Goal: Transaction & Acquisition: Purchase product/service

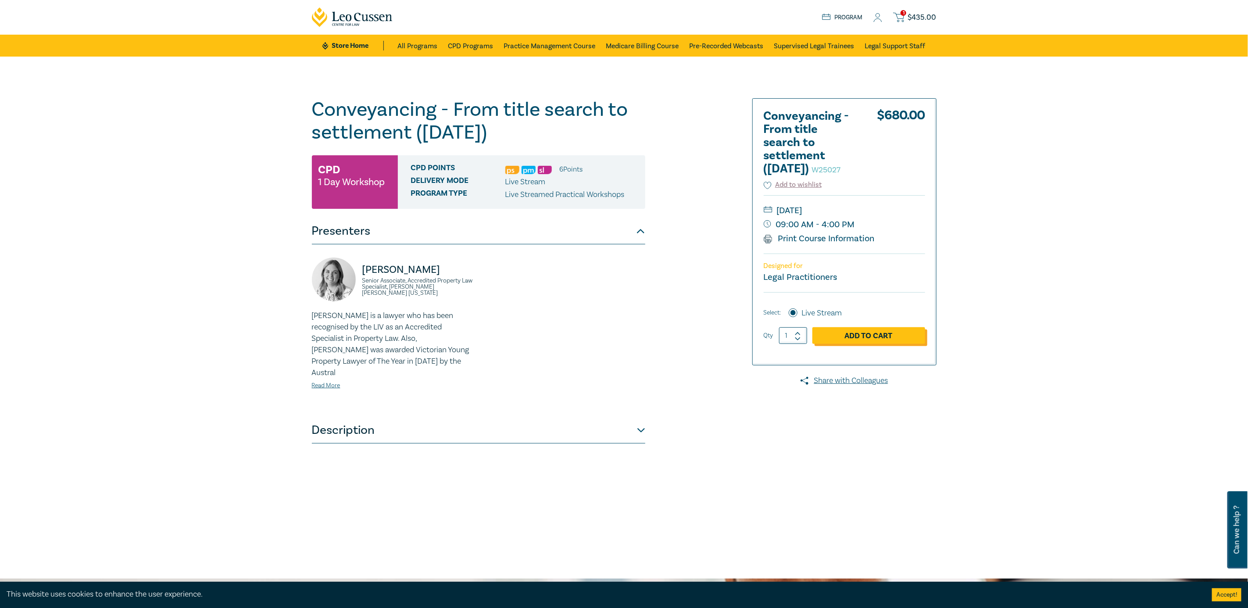
click at [849, 344] on link "Add to Cart" at bounding box center [868, 335] width 113 height 17
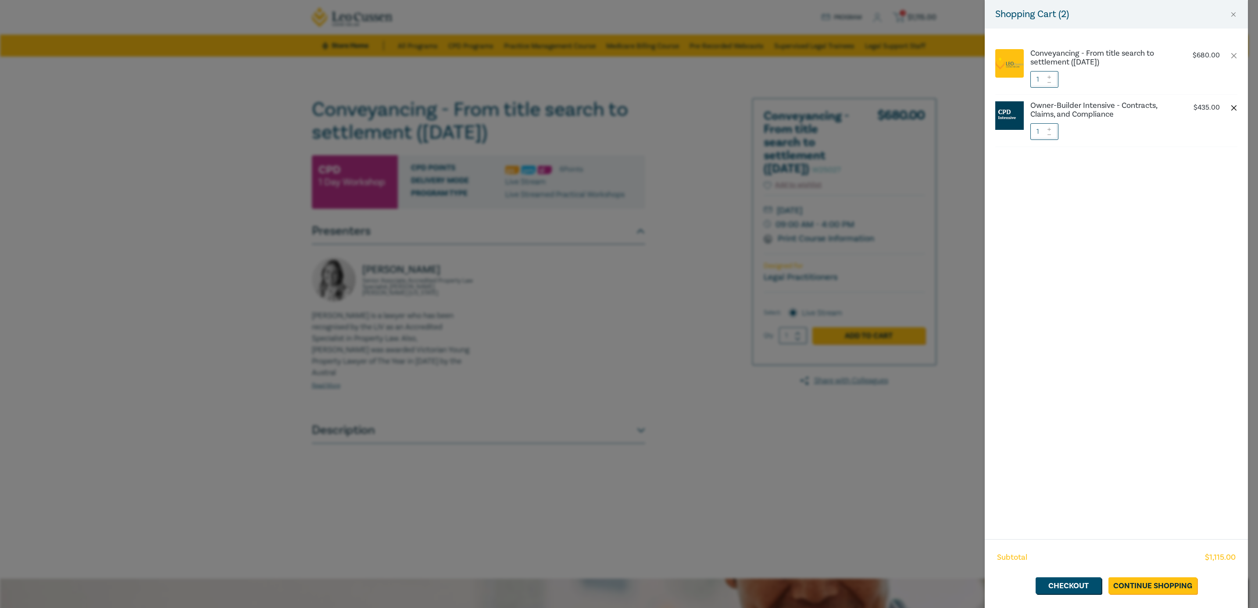
click at [1233, 107] on button "button" at bounding box center [1233, 107] width 7 height 7
click at [856, 441] on div "Shopping Cart ( 1 ) Conveyancing - From title search to settlement (August 2025…" at bounding box center [629, 304] width 1258 height 608
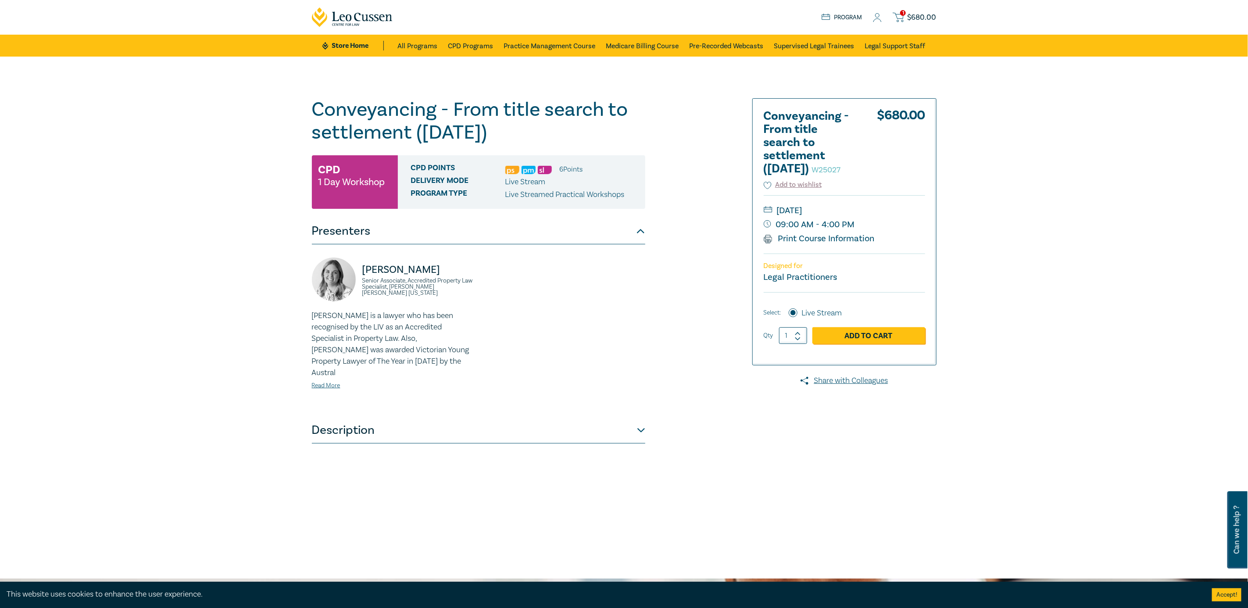
click at [791, 427] on div at bounding box center [836, 317] width 212 height 439
click at [342, 17] on icon at bounding box center [342, 17] width 5 height 7
click at [918, 16] on span "$ 680.00" at bounding box center [922, 18] width 29 height 10
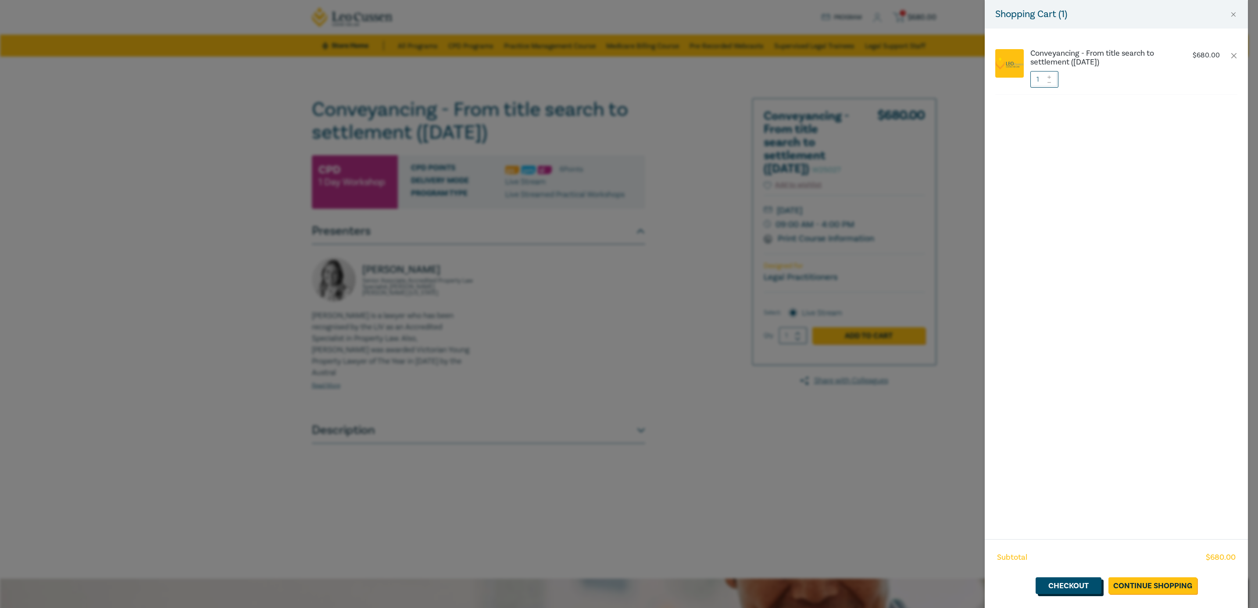
click at [1070, 583] on link "Checkout" at bounding box center [1069, 585] width 66 height 17
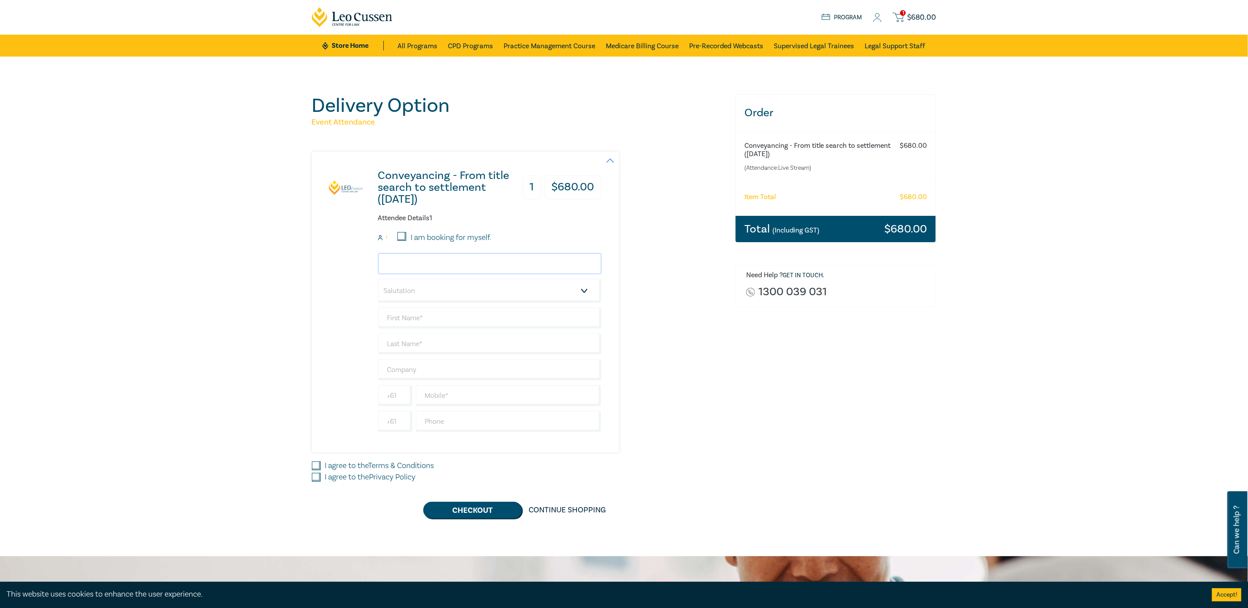
click at [458, 265] on input "email" at bounding box center [489, 263] width 223 height 21
type input "sarah@emconvey.com.au"
click at [583, 291] on select "Salutation Mr. Mrs. Ms. Miss Dr. Prof. Other" at bounding box center [489, 291] width 223 height 24
select select "Miss"
click at [378, 279] on select "Salutation Mr. Mrs. Ms. Miss Dr. Prof. Other" at bounding box center [489, 291] width 223 height 24
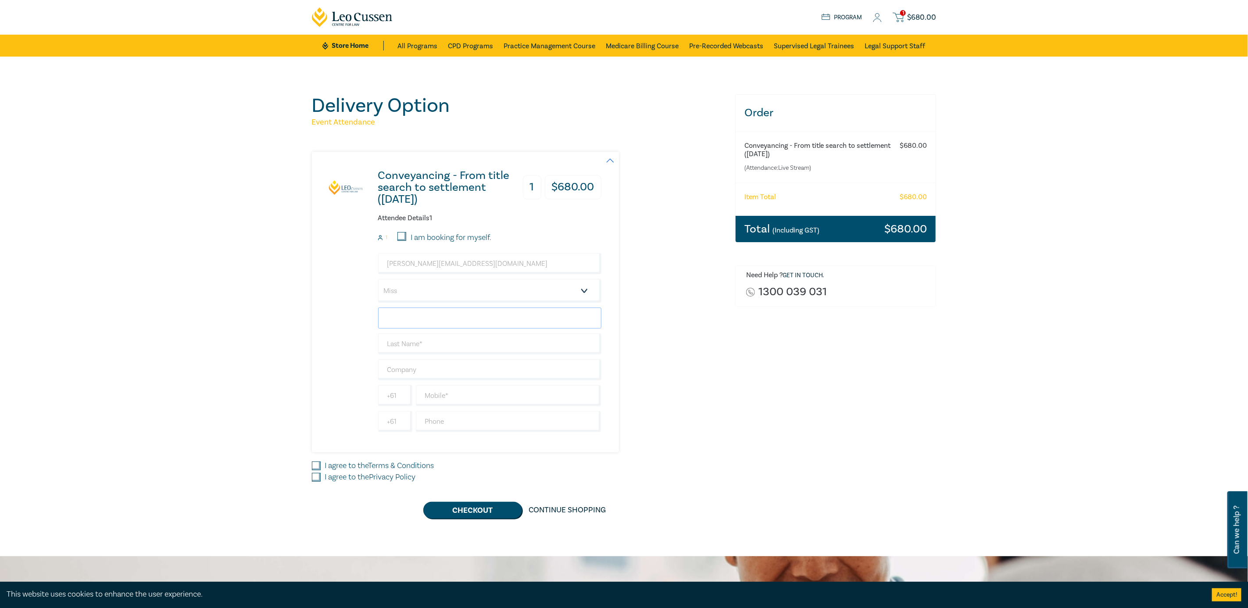
click at [420, 322] on input "text" at bounding box center [489, 317] width 223 height 21
type input "Sarah"
type input "Burns"
click at [303, 332] on div "Delivery Option Event Attendance Conveyancing - From title search to settlement…" at bounding box center [624, 307] width 1248 height 500
click at [562, 288] on select "Salutation Mr. Mrs. Ms. Miss Dr. Prof. Other" at bounding box center [489, 291] width 223 height 24
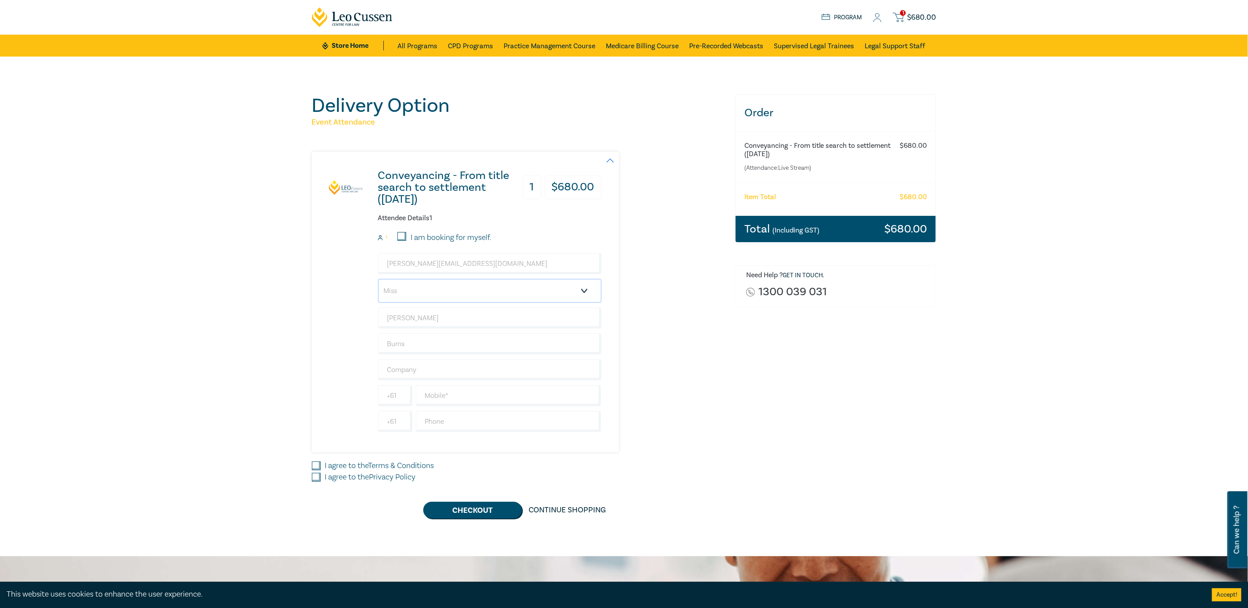
select select "Ms."
click at [378, 279] on select "Salutation Mr. Mrs. Ms. Miss Dr. Prof. Other" at bounding box center [489, 291] width 223 height 24
click at [241, 337] on div "Delivery Option Event Attendance Conveyancing - From title search to settlement…" at bounding box center [624, 307] width 1248 height 500
click at [407, 368] on input "text" at bounding box center [489, 369] width 223 height 21
type input "EMConvey"
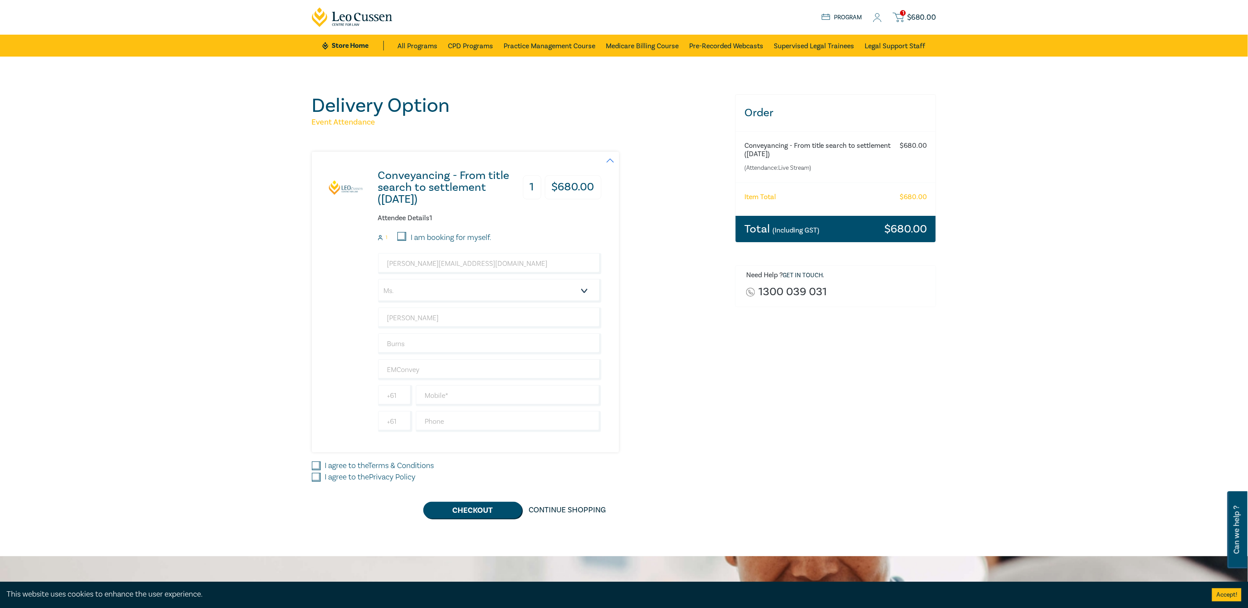
click at [184, 372] on div "Delivery Option Event Attendance Conveyancing - From title search to settlement…" at bounding box center [624, 307] width 1248 height 500
click at [453, 401] on input "text" at bounding box center [509, 395] width 186 height 21
type input "0494037526"
click at [274, 436] on div "Delivery Option Event Attendance Conveyancing - From title search to settlement…" at bounding box center [624, 307] width 1248 height 500
click at [315, 468] on input "I agree to the Terms & Conditions" at bounding box center [316, 465] width 9 height 9
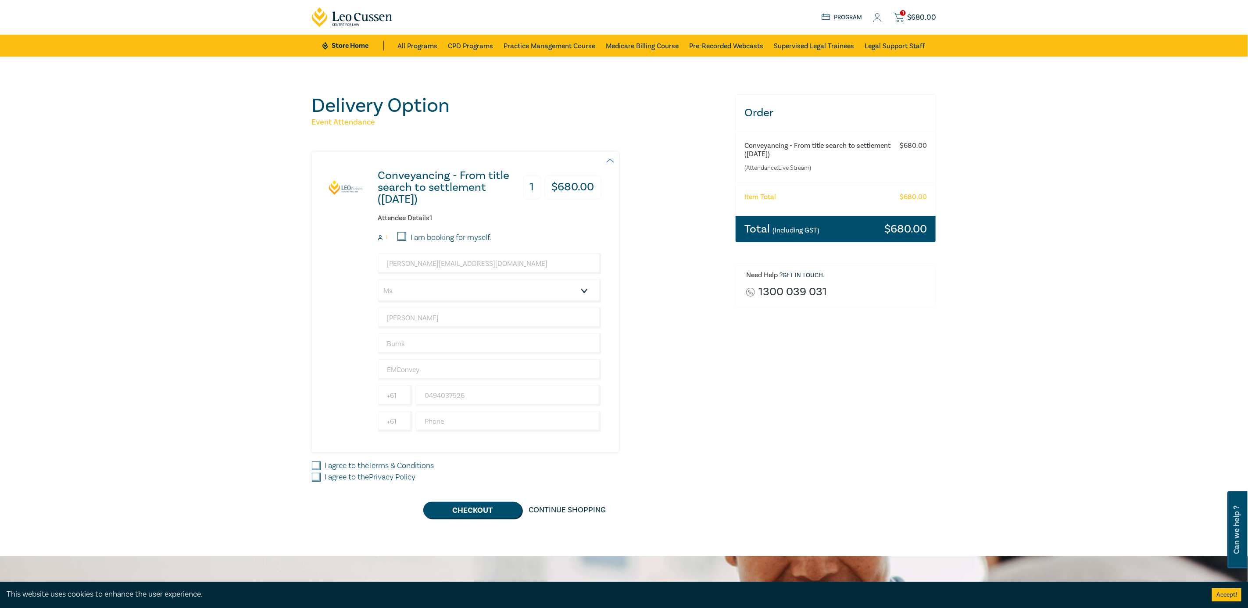
checkbox input "true"
click at [315, 479] on input "I agree to the Privacy Policy" at bounding box center [316, 477] width 9 height 9
checkbox input "true"
click at [470, 515] on button "Checkout" at bounding box center [472, 510] width 99 height 17
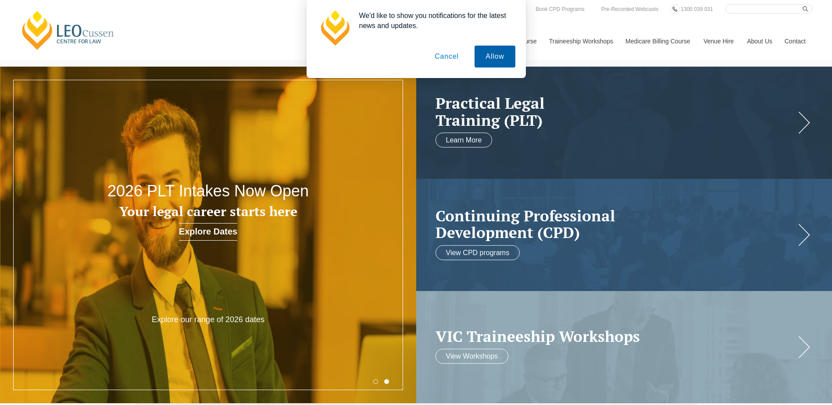
click at [488, 53] on button "Allow" at bounding box center [495, 57] width 40 height 22
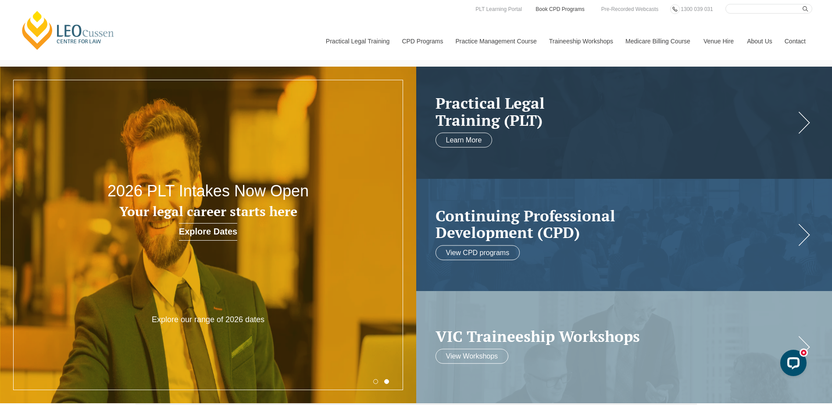
click at [558, 8] on link "Book CPD Programs" at bounding box center [560, 9] width 50 height 10
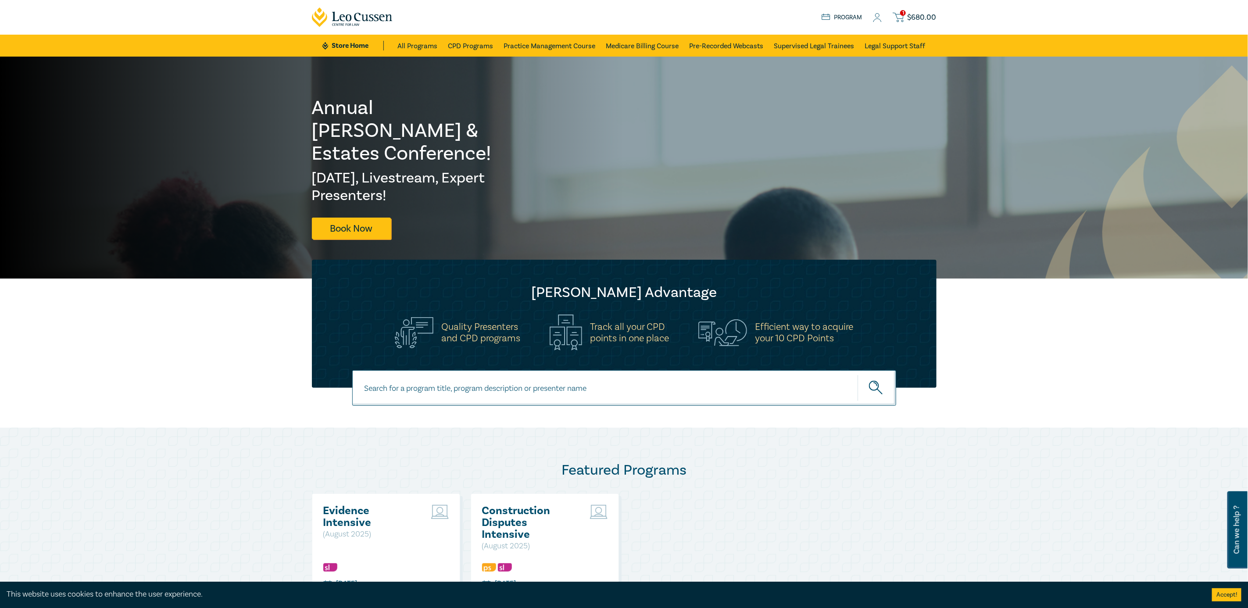
click at [878, 16] on icon at bounding box center [877, 17] width 9 height 9
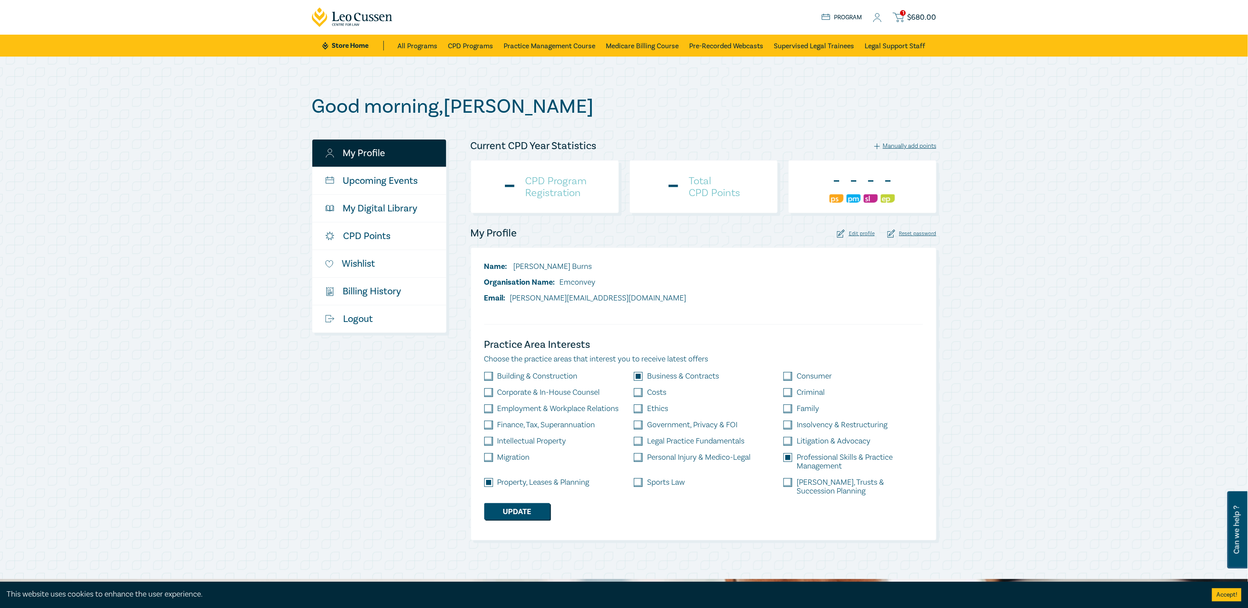
checkbox input "true"
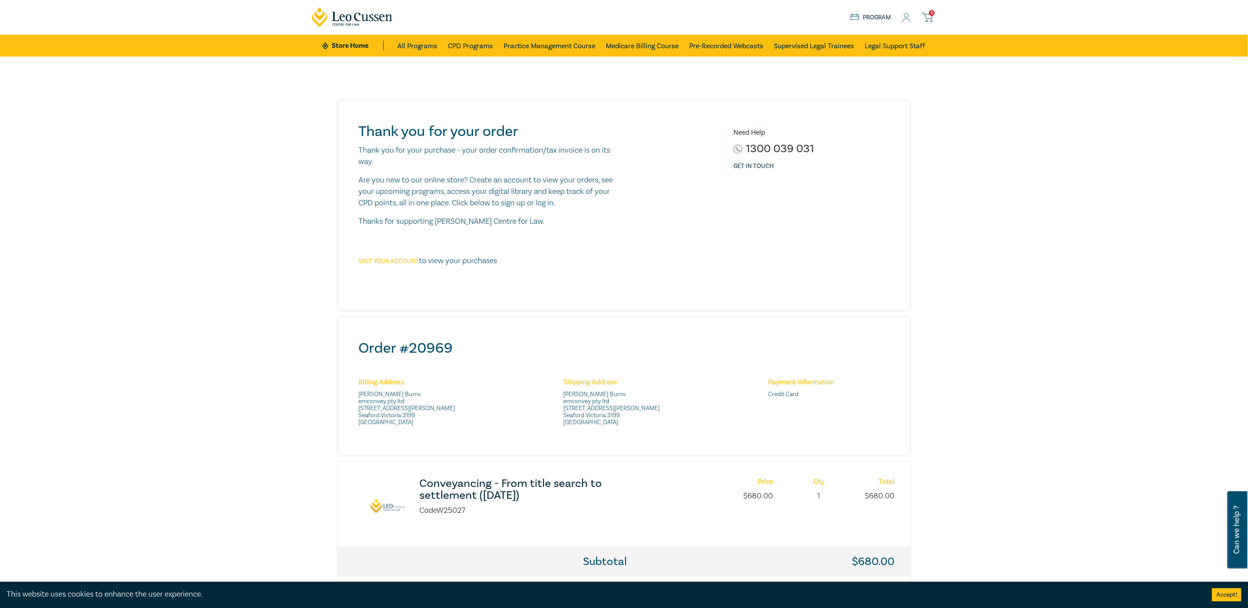
click at [393, 258] on link "Visit your account" at bounding box center [388, 261] width 61 height 8
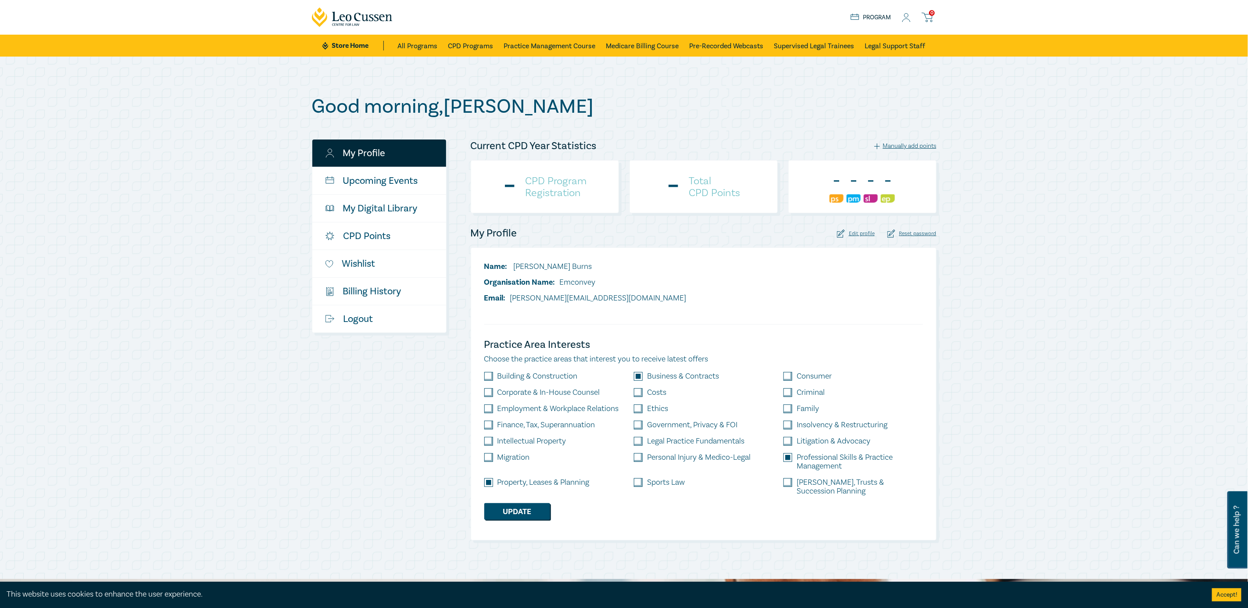
checkbox input "true"
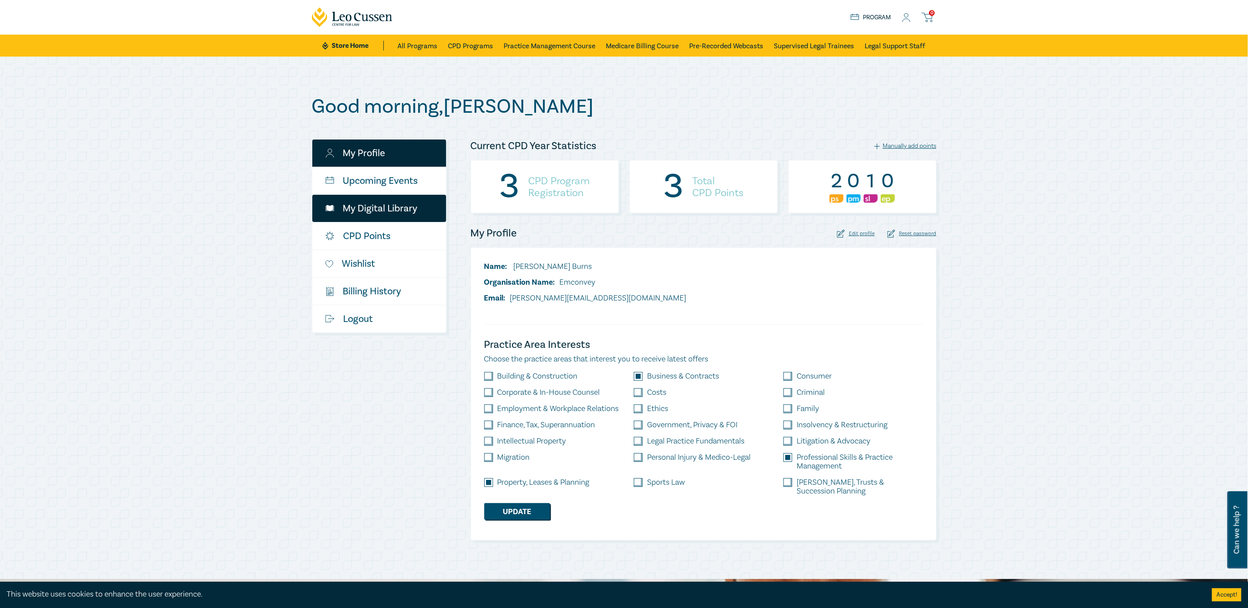
click at [379, 205] on link "My Digital Library" at bounding box center [379, 208] width 134 height 27
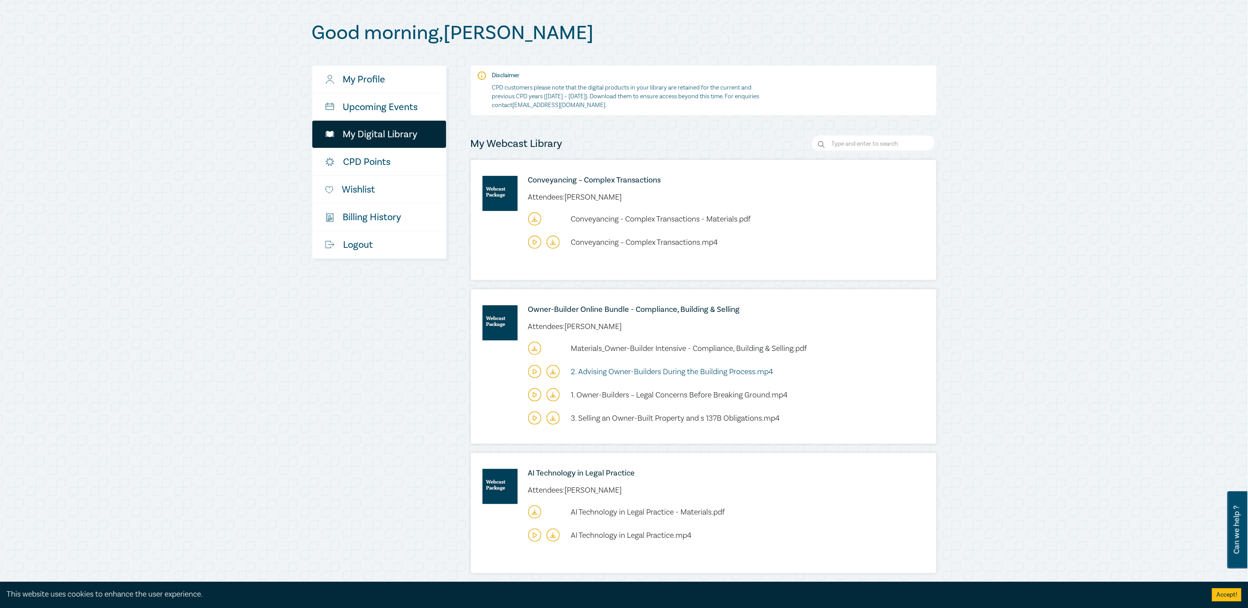
scroll to position [263, 0]
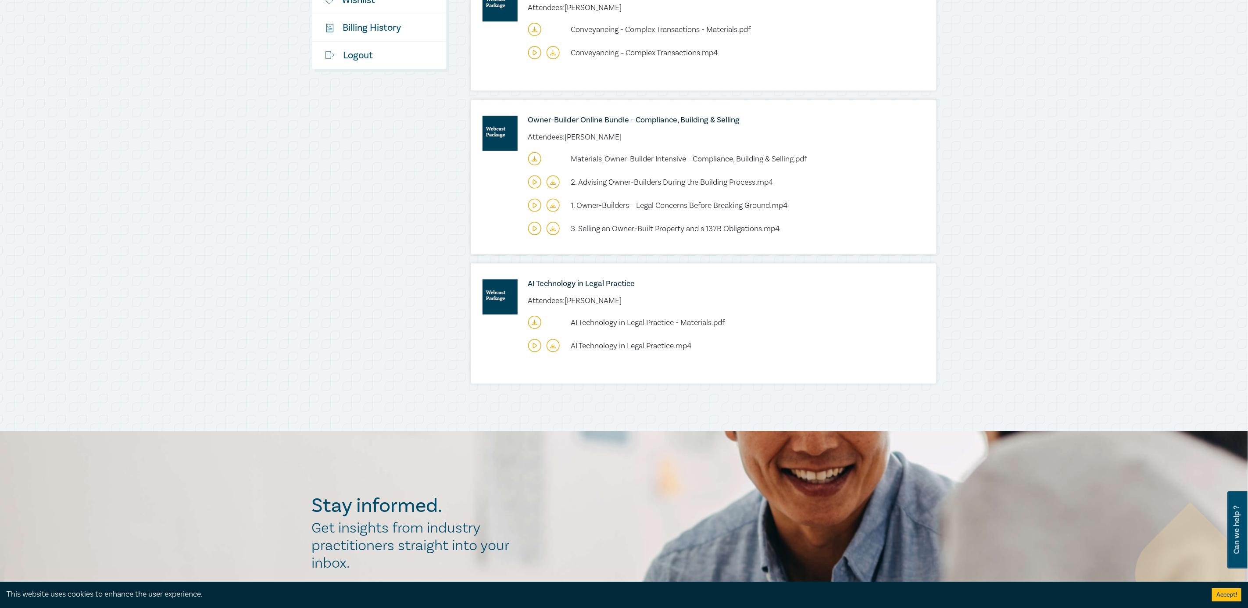
click at [556, 347] on icon at bounding box center [553, 345] width 13 height 13
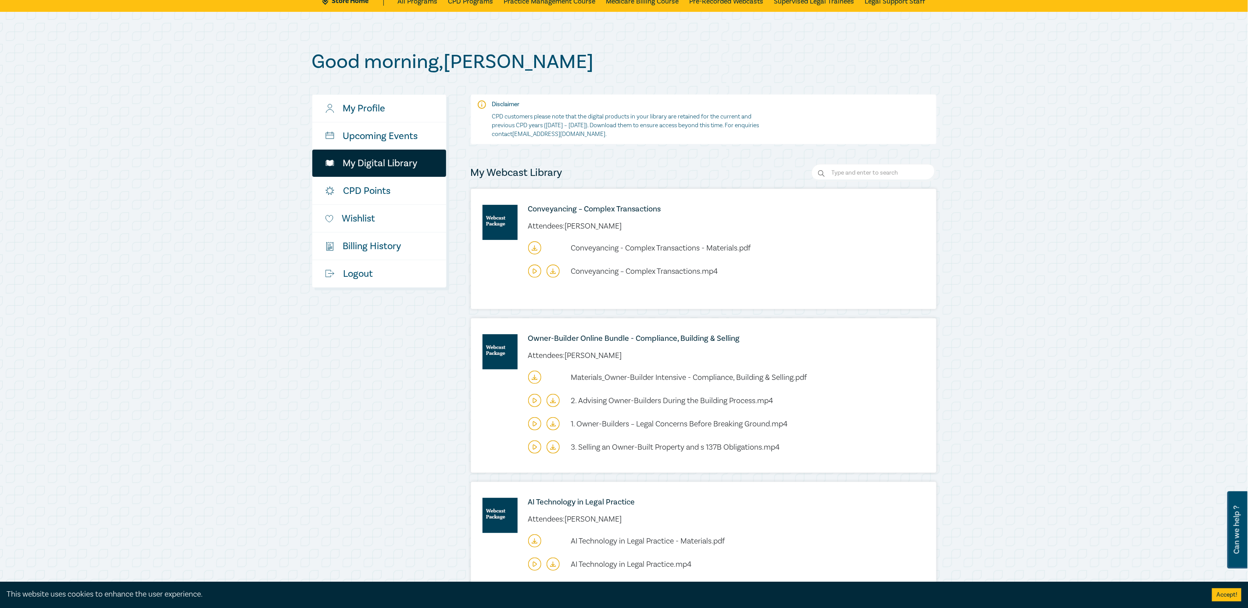
scroll to position [0, 0]
